Goal: Navigation & Orientation: Find specific page/section

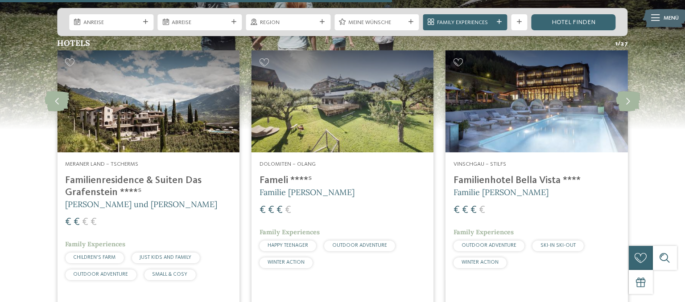
scroll to position [2166, 0]
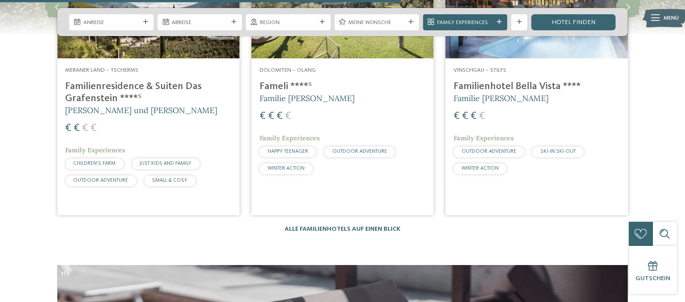
click at [363, 198] on div "Hotels 1 / 27 slide 4 to 6 of 27 NEU seit November 2024 €" at bounding box center [342, 89] width 667 height 288
click at [363, 226] on link "Alle Familienhotels auf einen Blick" at bounding box center [342, 229] width 116 height 6
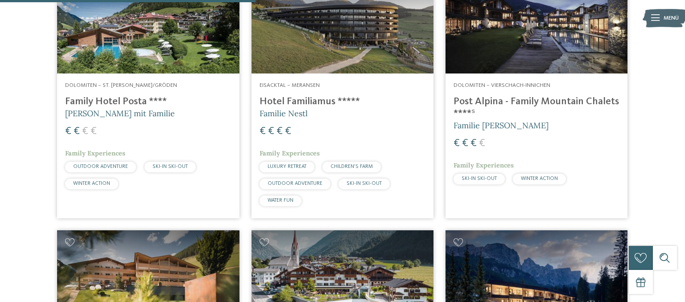
scroll to position [1036, 0]
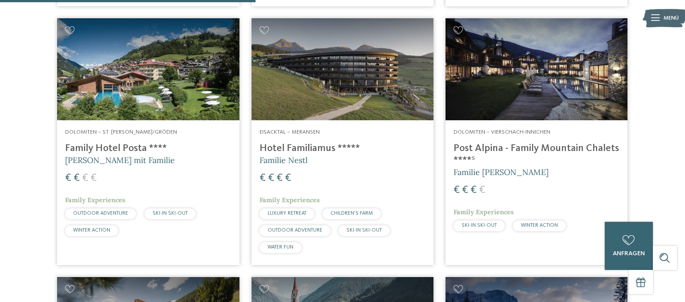
click at [304, 160] on span "Familie Nestl" at bounding box center [284, 160] width 48 height 10
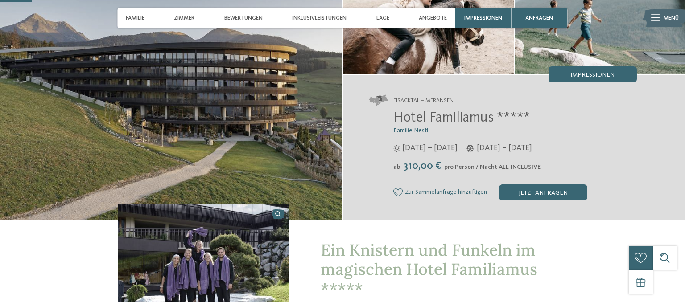
scroll to position [282, 0]
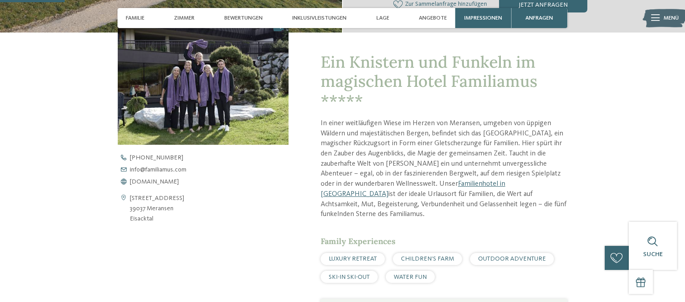
click at [204, 99] on img at bounding box center [203, 80] width 171 height 128
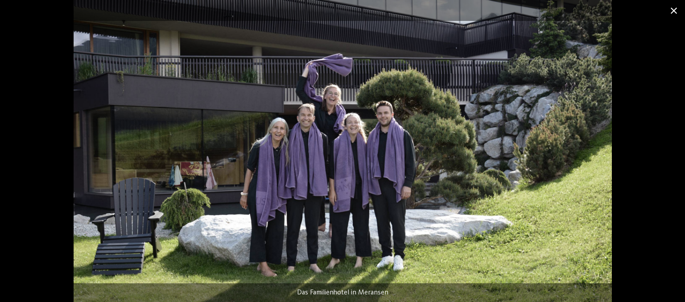
click at [676, 11] on span at bounding box center [674, 10] width 22 height 21
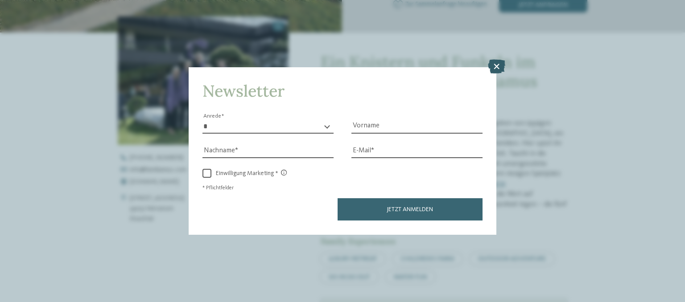
click at [502, 67] on icon at bounding box center [496, 67] width 17 height 14
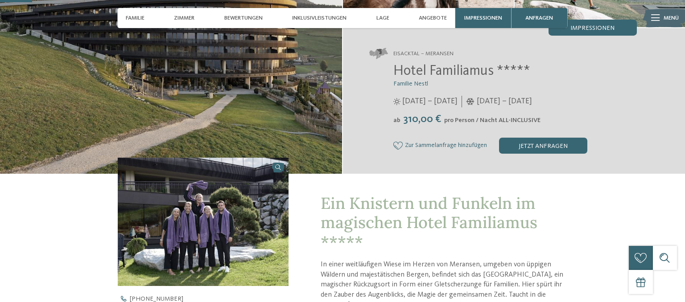
scroll to position [0, 0]
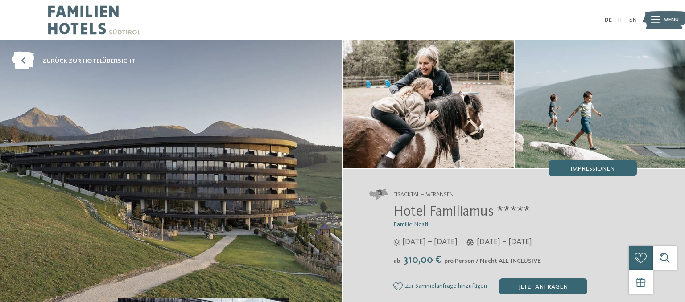
click at [81, 33] on img at bounding box center [94, 20] width 92 height 40
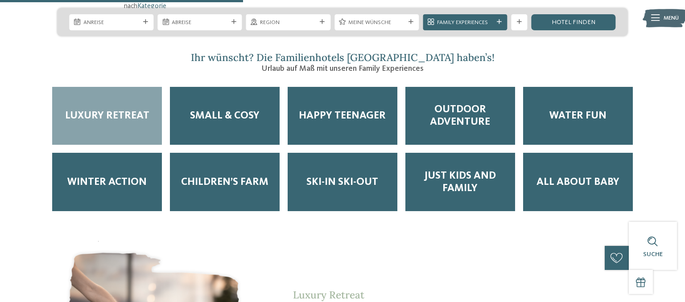
scroll to position [1365, 0]
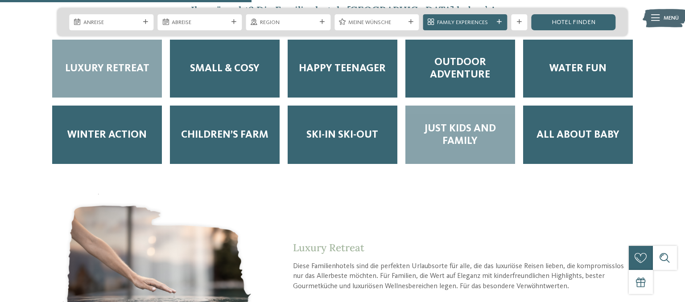
click at [465, 123] on span "Just Kids and Family" at bounding box center [460, 135] width 94 height 25
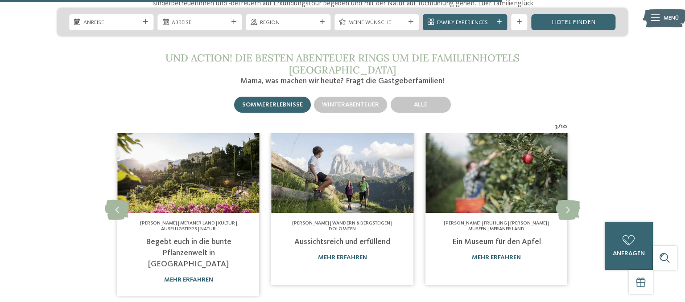
scroll to position [2706, 0]
